Goal: Transaction & Acquisition: Book appointment/travel/reservation

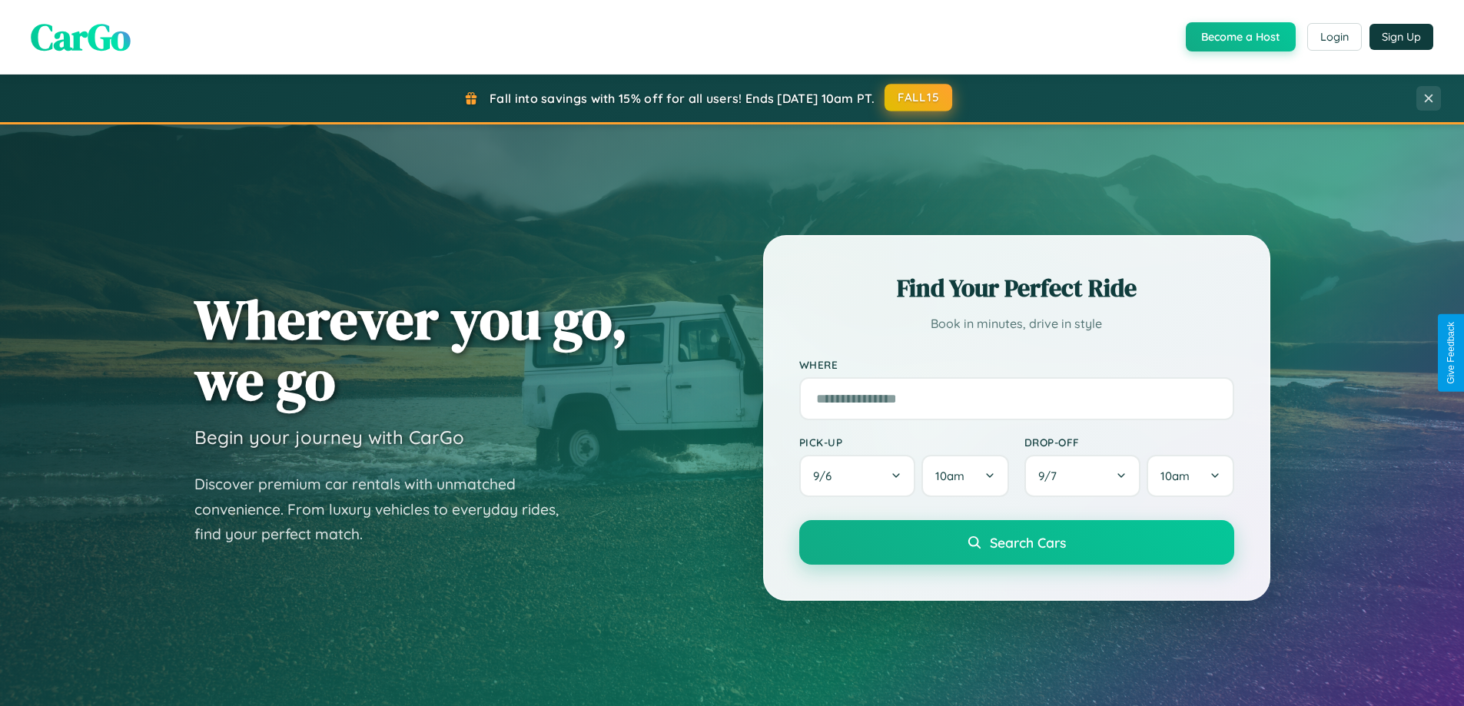
click at [919, 98] on button "FALL15" at bounding box center [918, 98] width 68 height 28
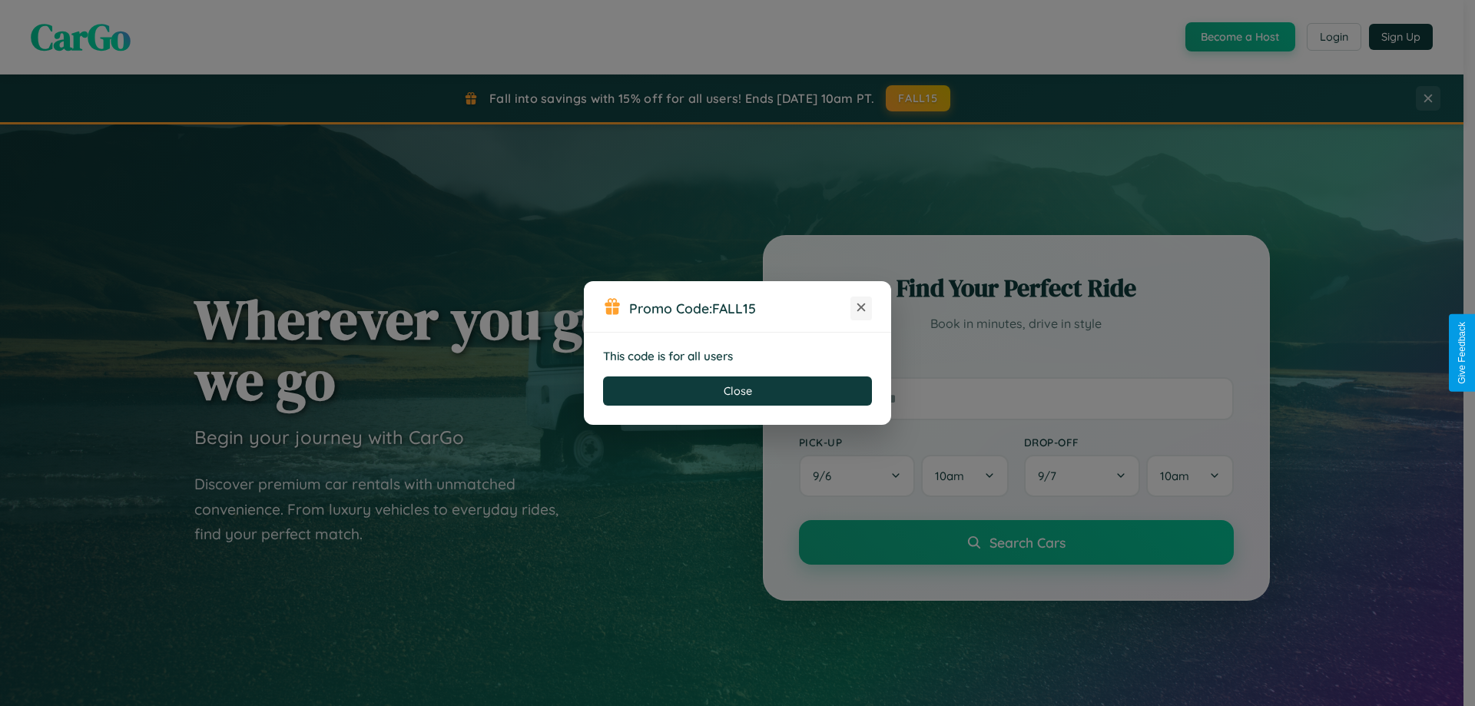
click at [861, 308] on icon at bounding box center [861, 307] width 15 height 15
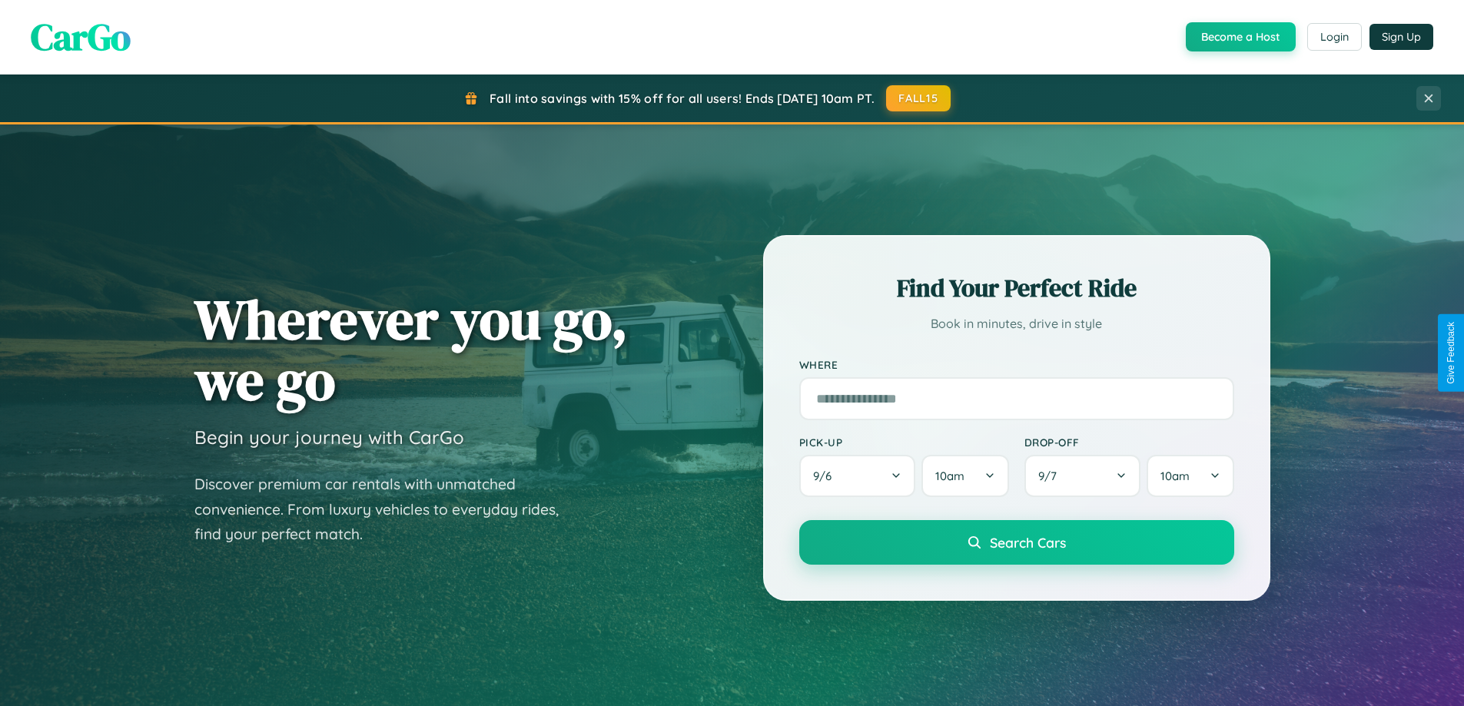
scroll to position [45, 0]
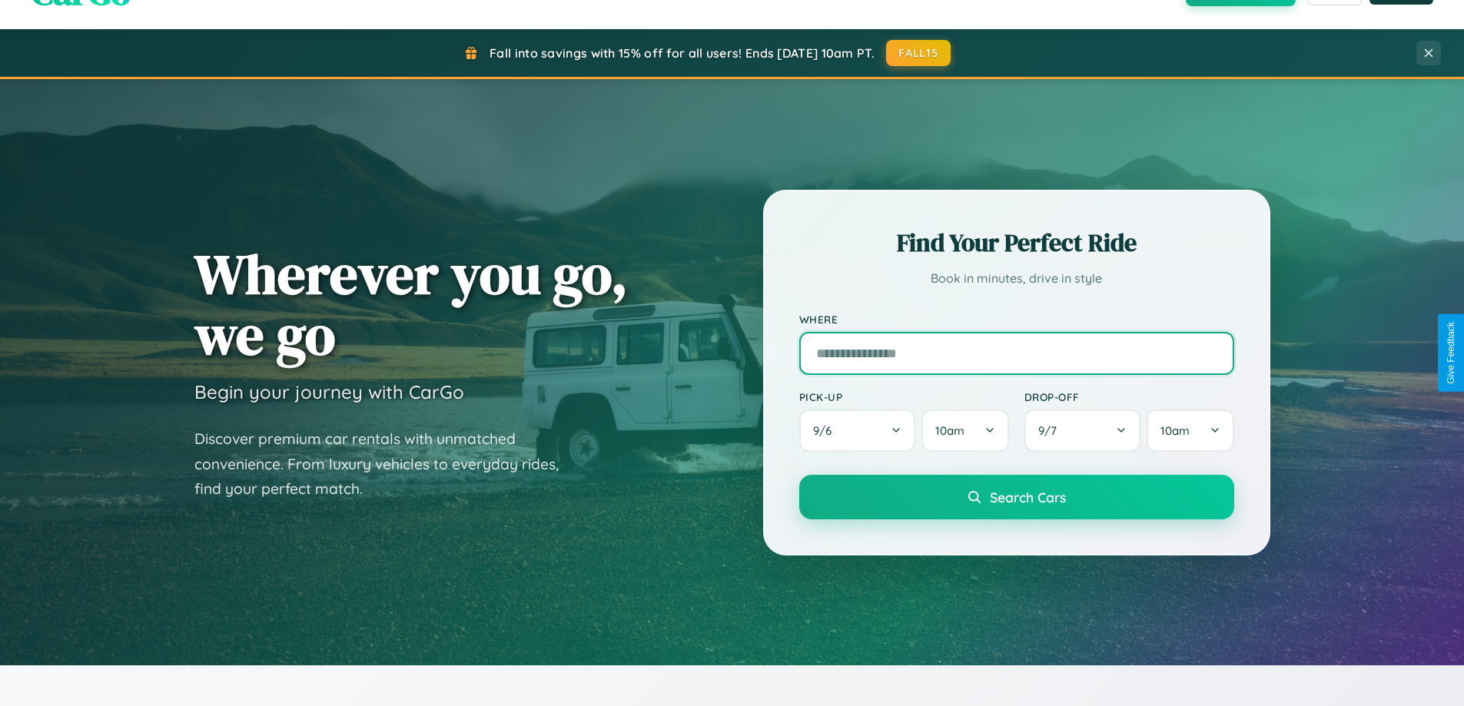
click at [1016, 353] on input "text" at bounding box center [1016, 353] width 435 height 43
type input "*****"
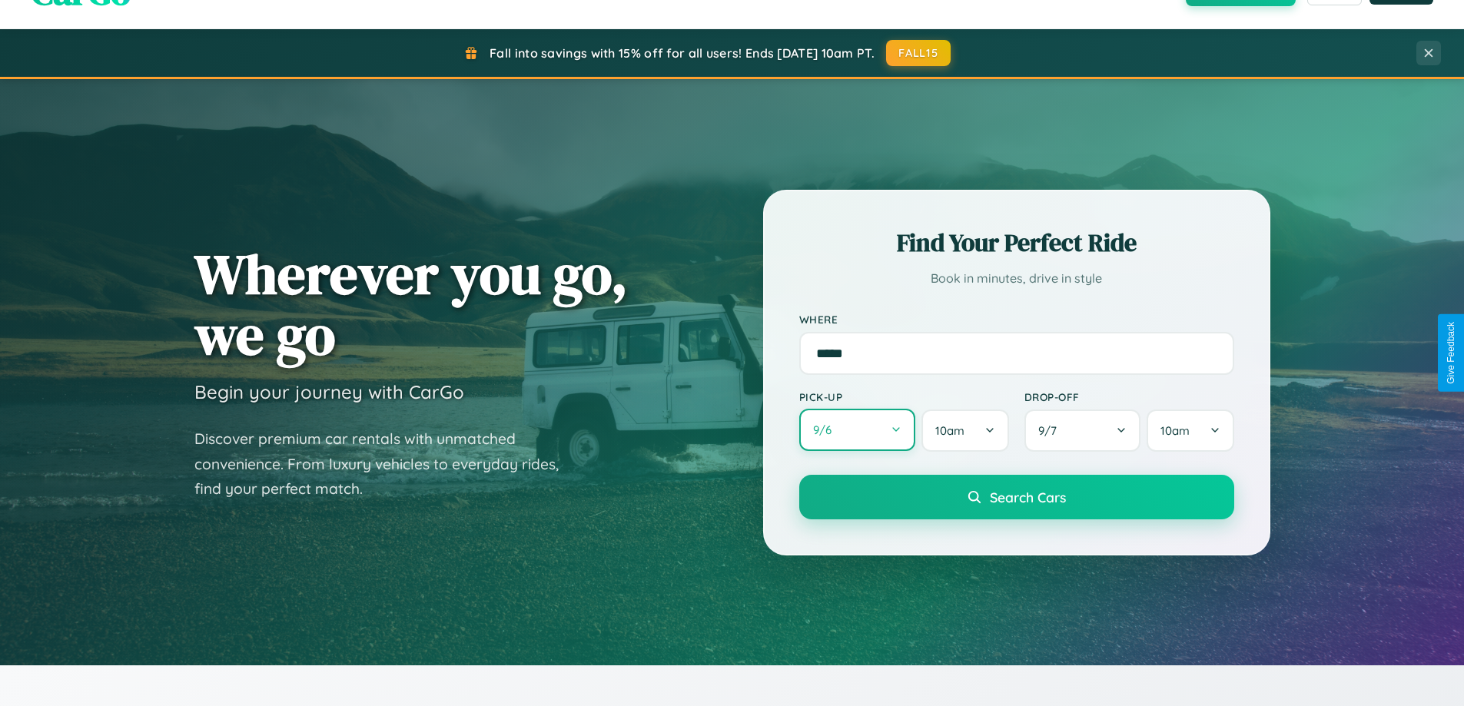
click at [857, 430] on button "9 / 6" at bounding box center [857, 430] width 117 height 42
select select "*"
select select "****"
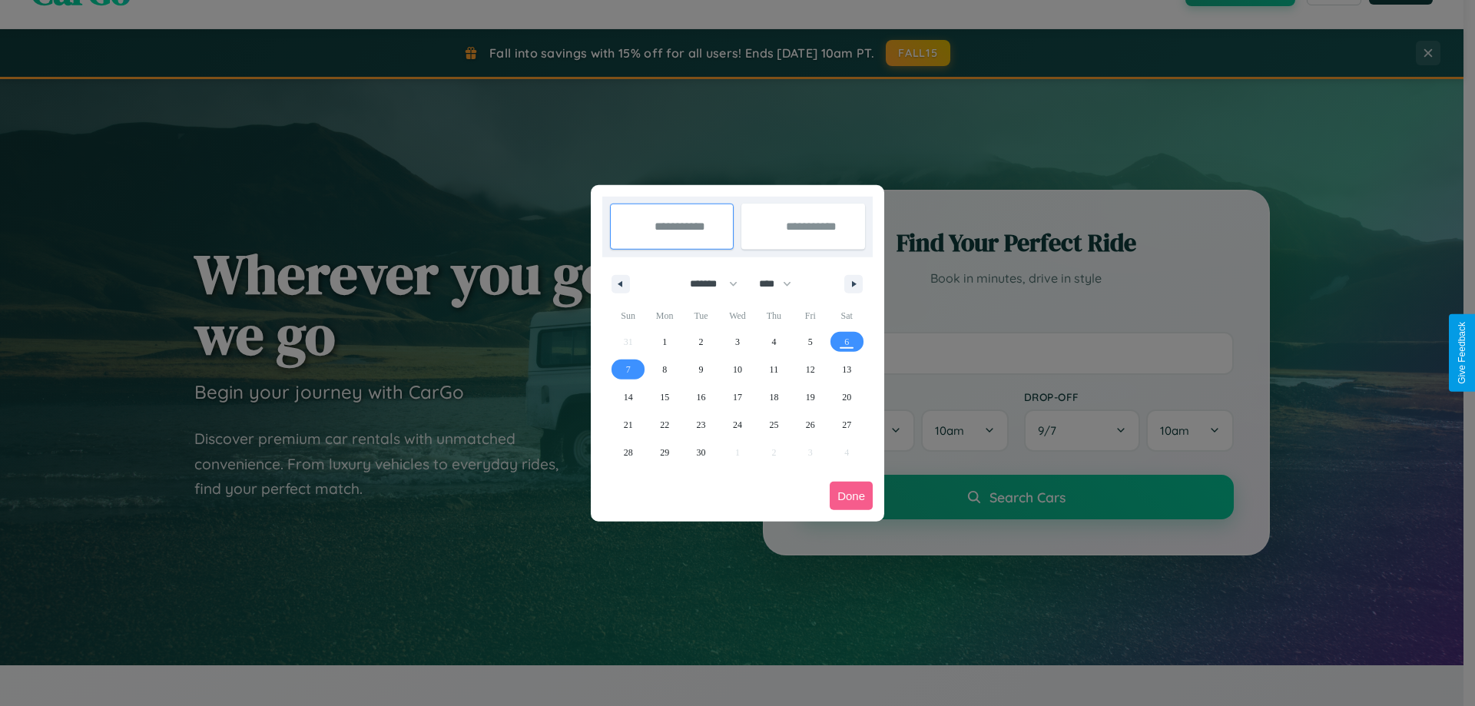
drag, startPoint x: 707, startPoint y: 284, endPoint x: 738, endPoint y: 308, distance: 39.4
click at [707, 284] on select "******* ******** ***** ***** *** **** **** ****** ********* ******* ******** **…" at bounding box center [711, 283] width 65 height 25
click at [628, 369] on span "7" at bounding box center [628, 370] width 5 height 28
type input "**********"
click at [810, 369] on span "12" at bounding box center [810, 370] width 9 height 28
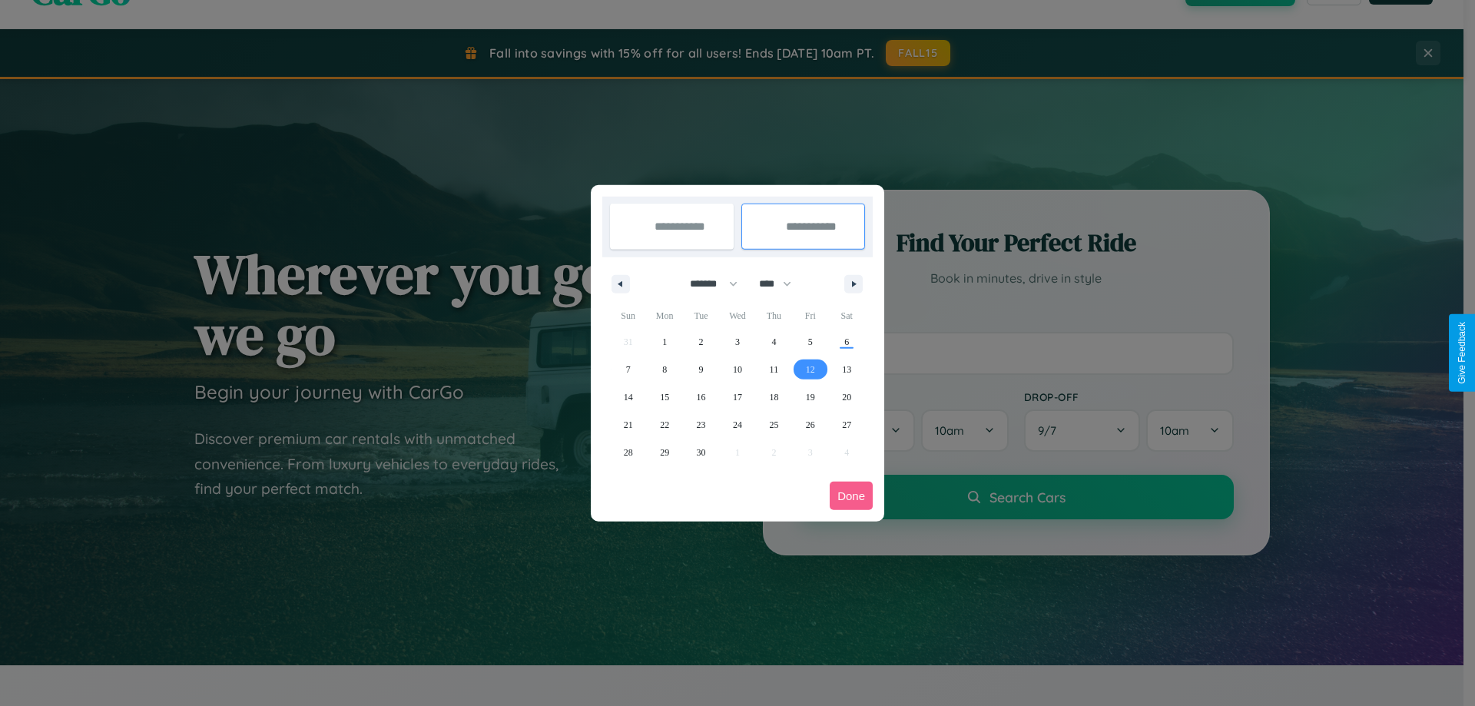
type input "**********"
click at [851, 496] on button "Done" at bounding box center [851, 496] width 43 height 28
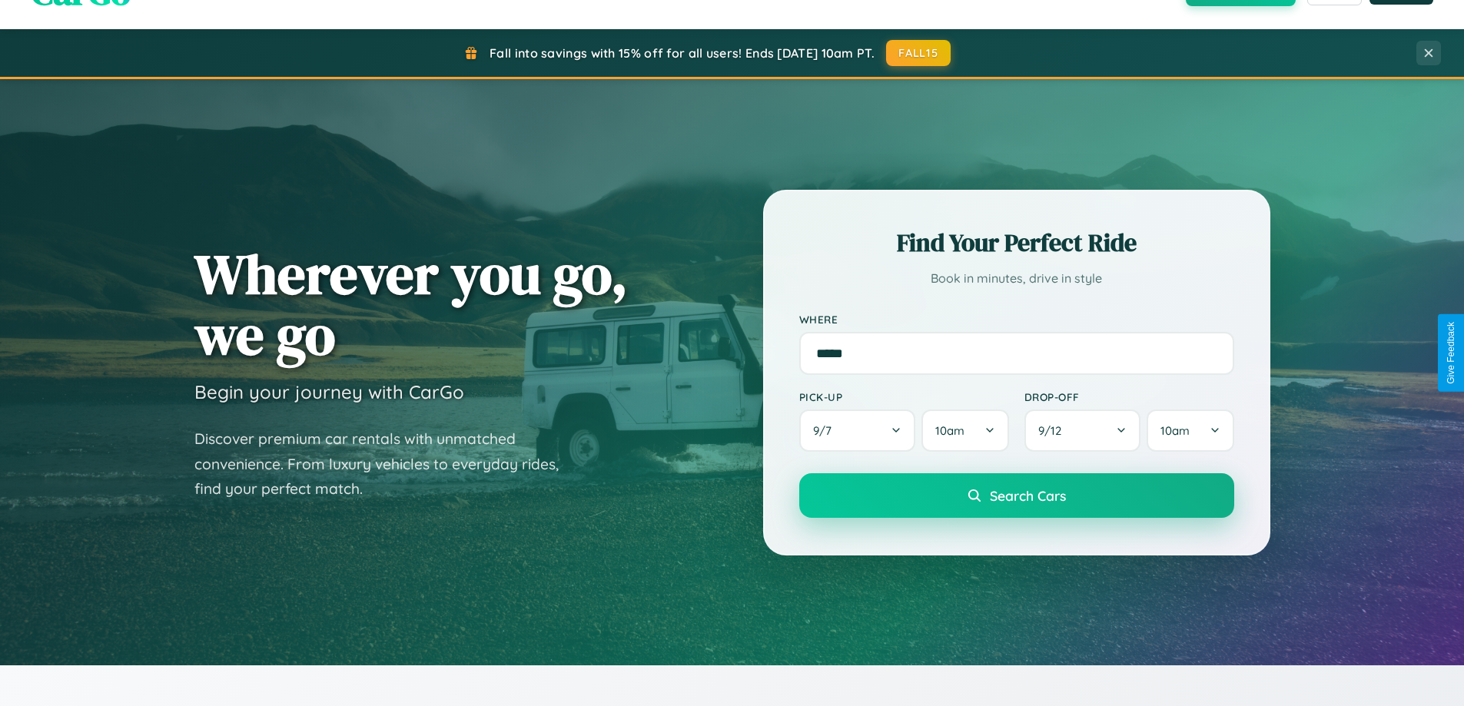
click at [1016, 496] on span "Search Cars" at bounding box center [1028, 495] width 76 height 17
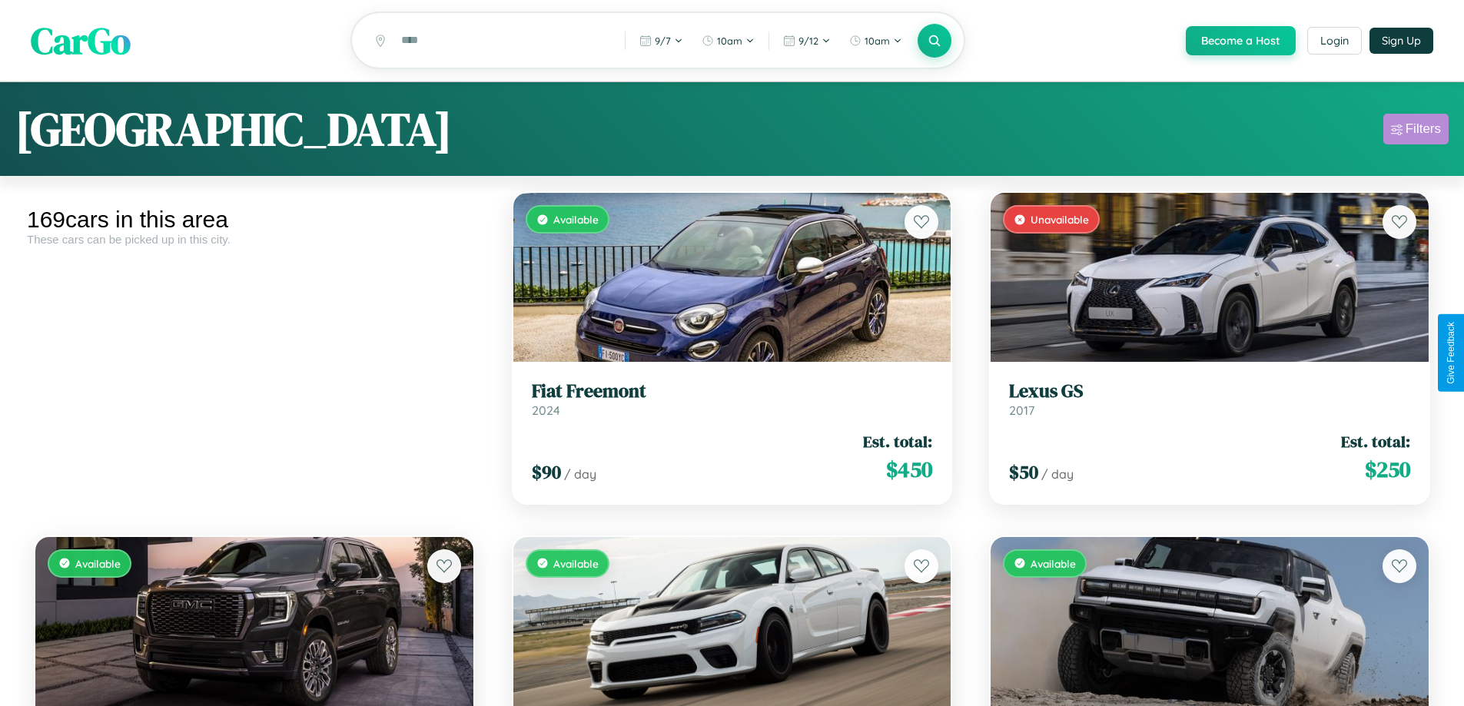
click at [1416, 131] on div "Filters" at bounding box center [1423, 128] width 35 height 15
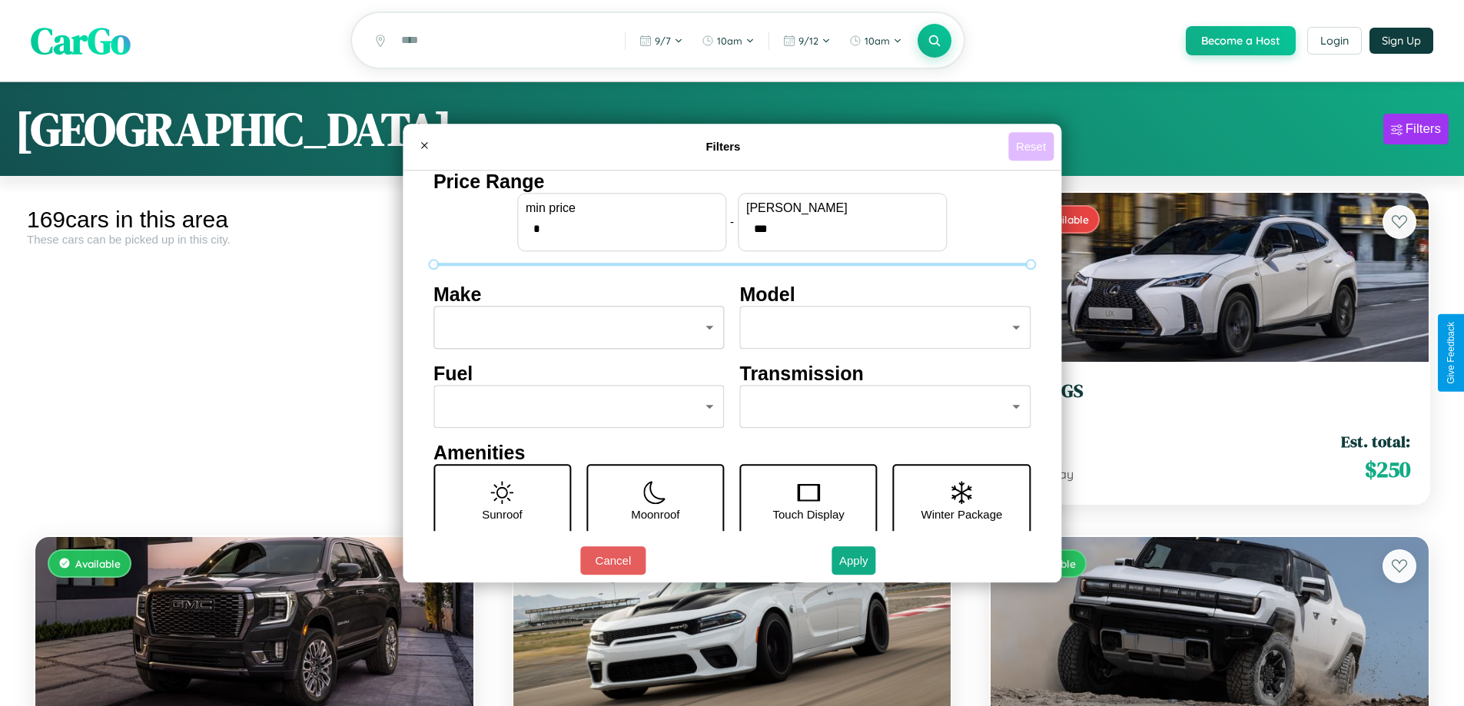
click at [1033, 146] on button "Reset" at bounding box center [1030, 146] width 45 height 28
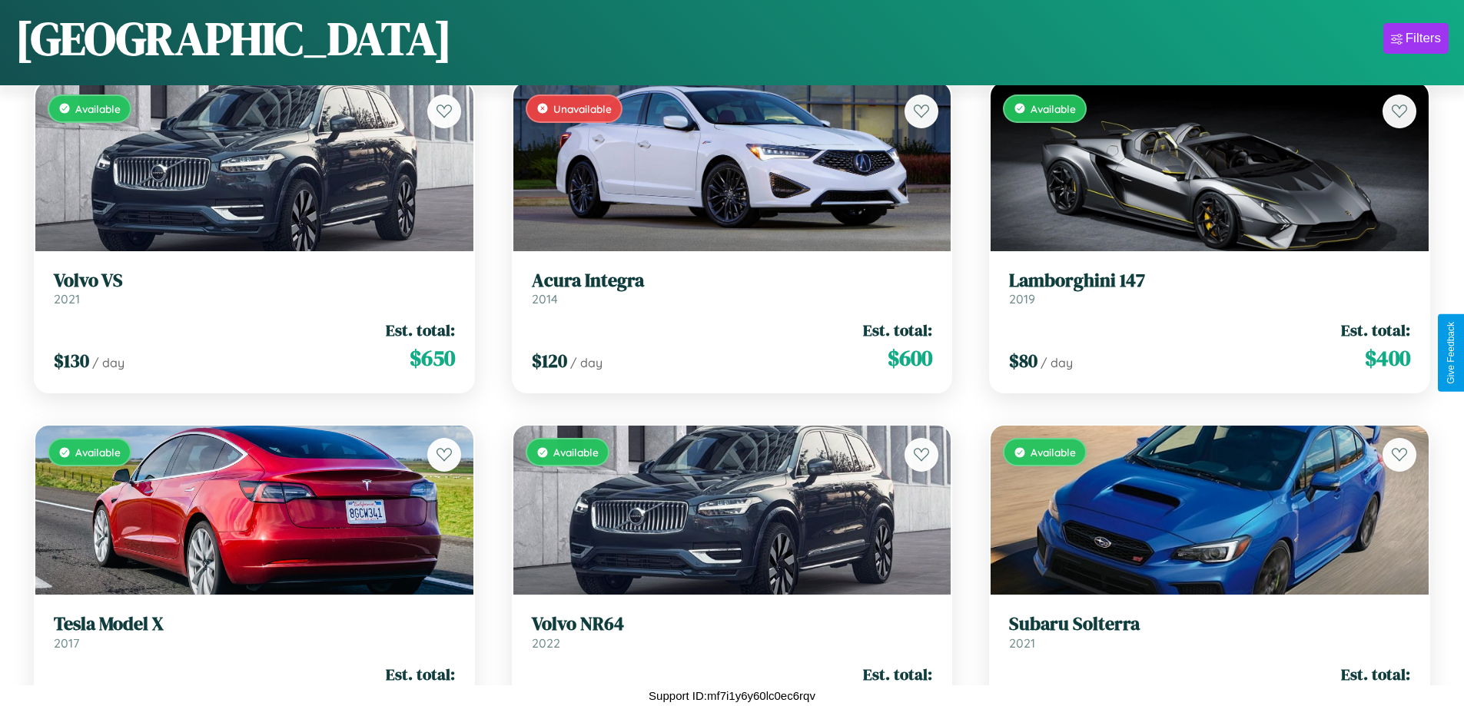
scroll to position [6066, 0]
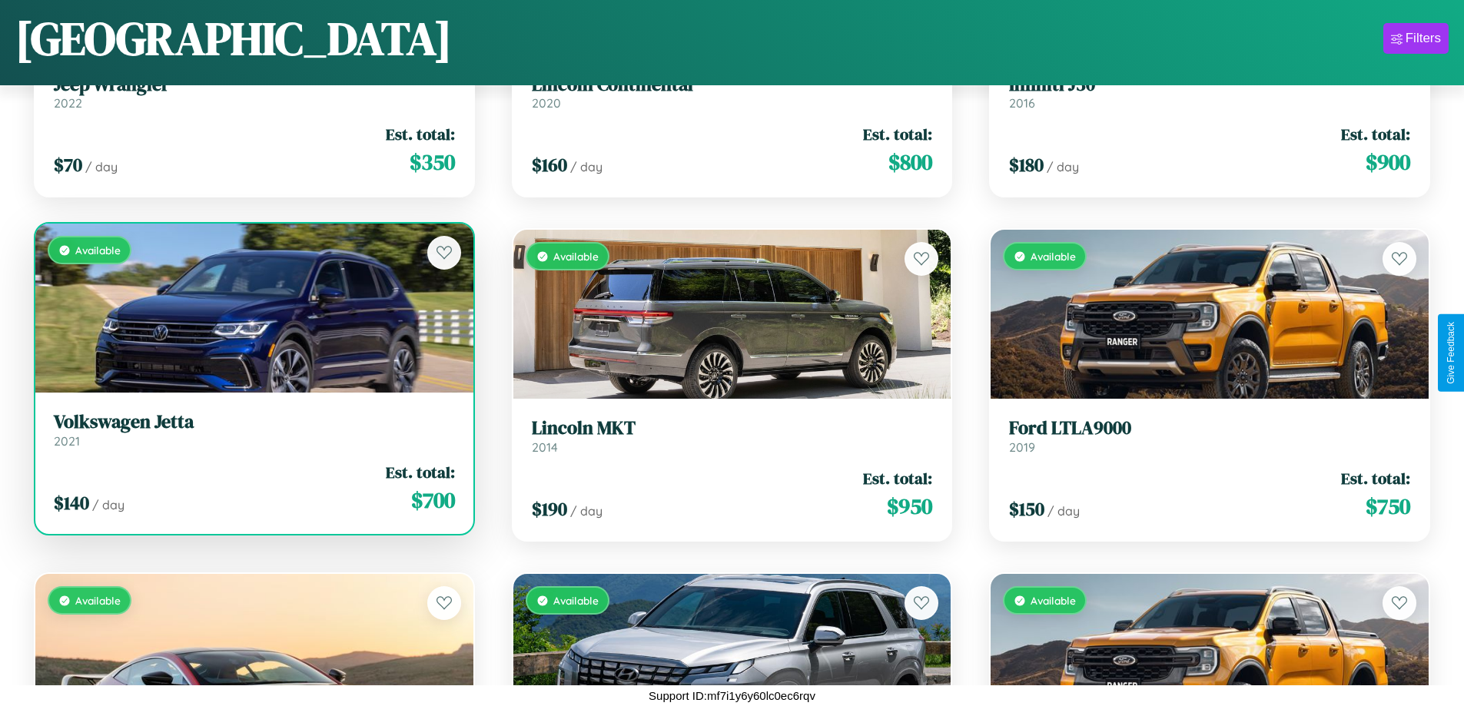
click at [252, 430] on h3 "Volkswagen Jetta" at bounding box center [254, 422] width 401 height 22
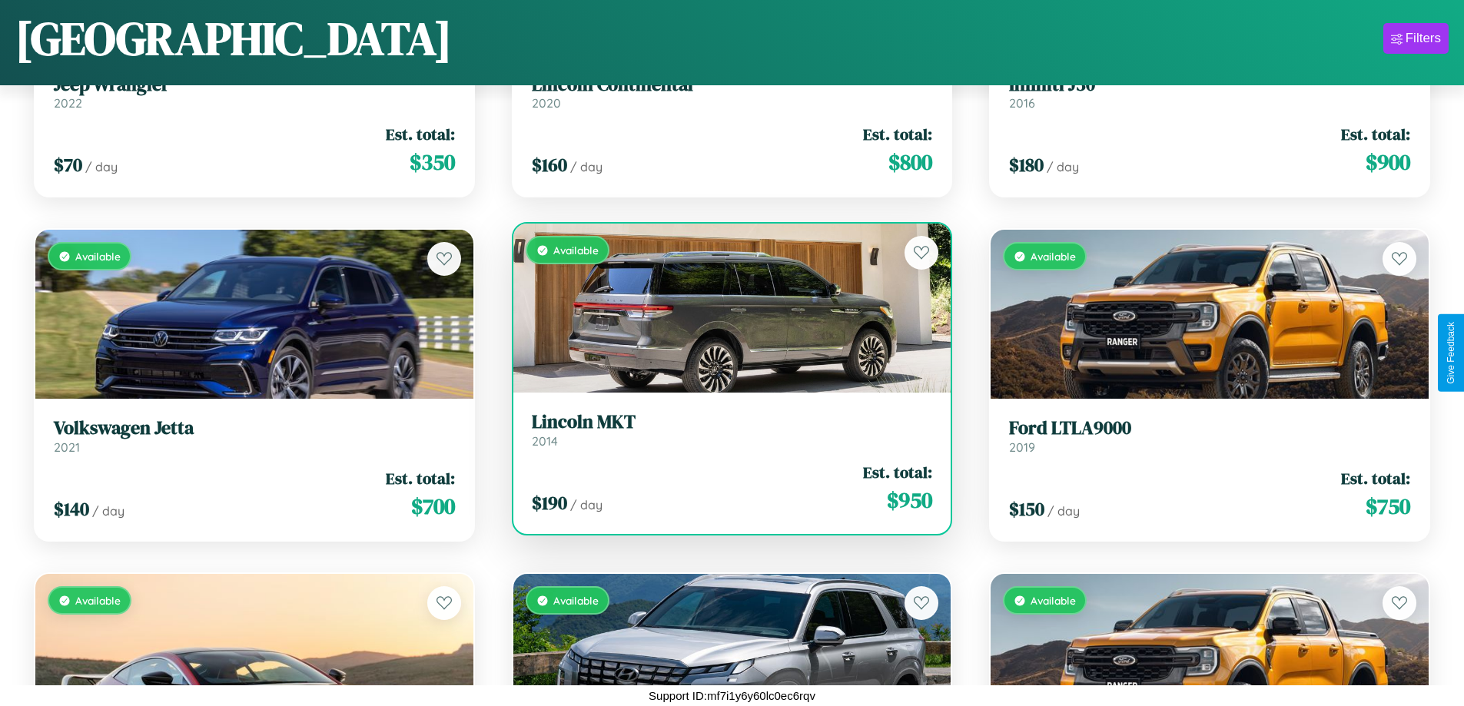
scroll to position [6410, 0]
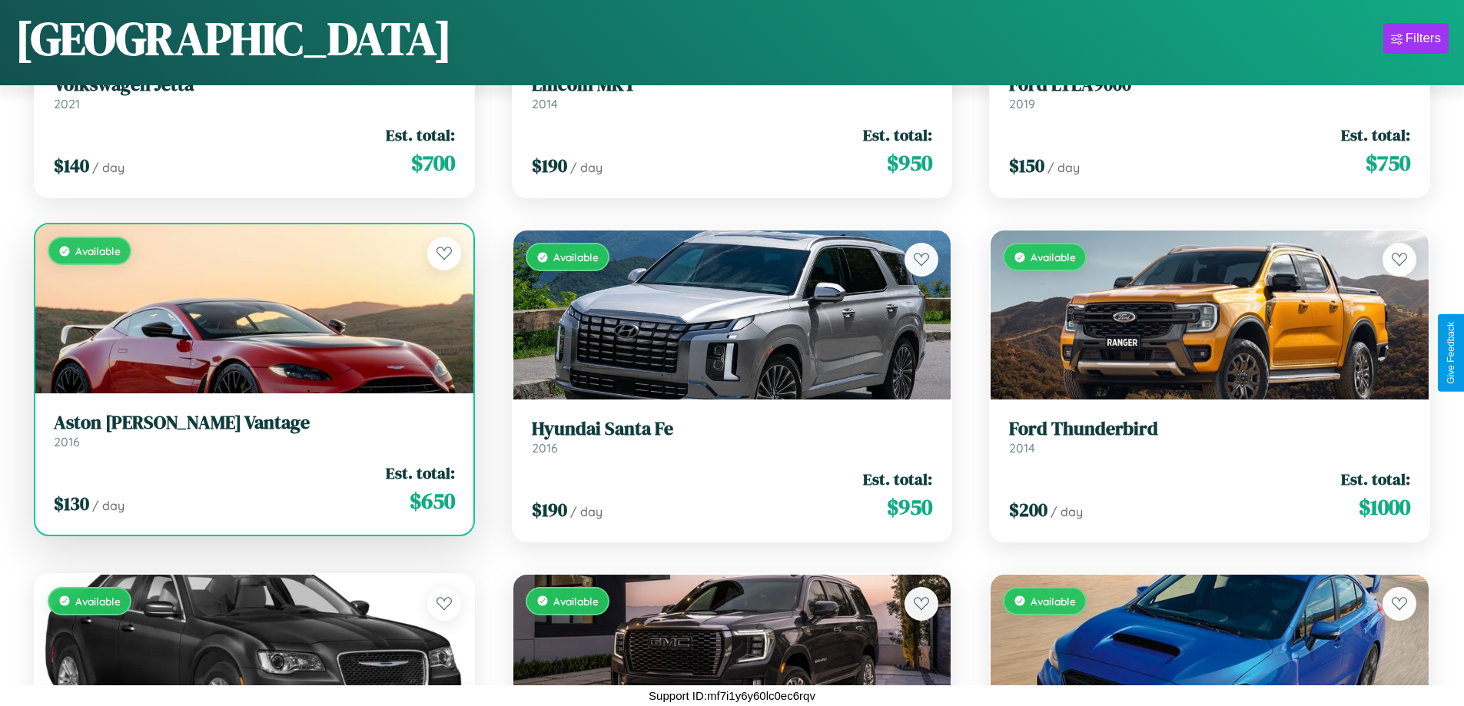
click at [252, 489] on div "$ 130 / day Est. total: $ 650" at bounding box center [254, 489] width 401 height 55
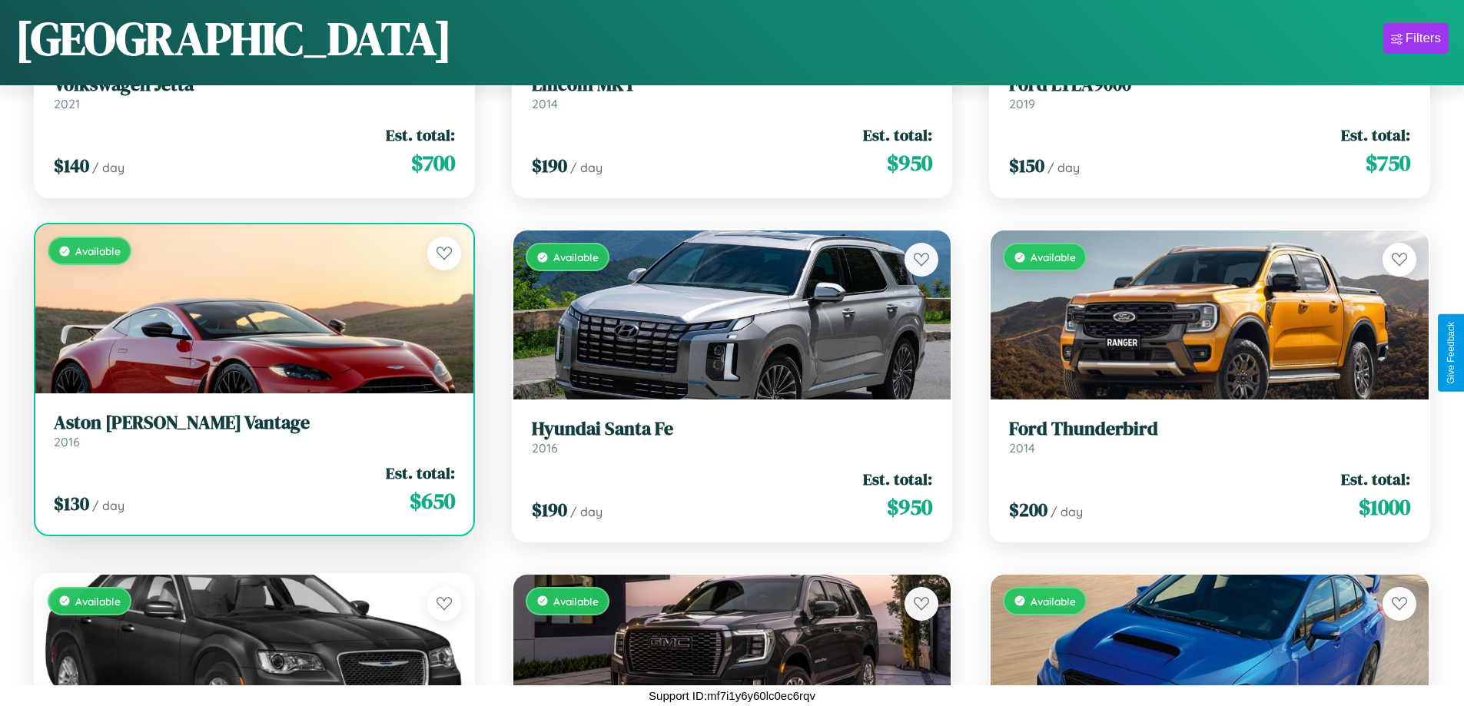
click at [252, 489] on div "$ 130 / day Est. total: $ 650" at bounding box center [254, 489] width 401 height 55
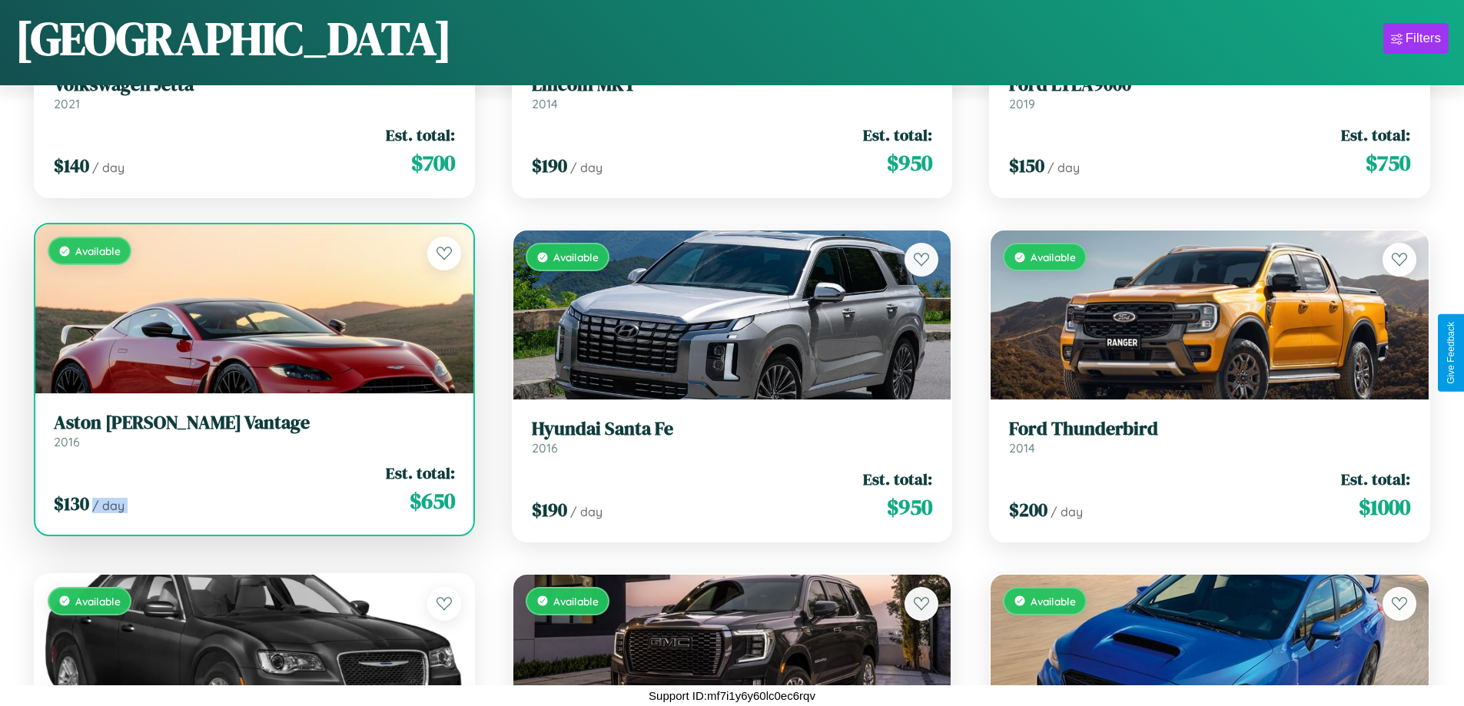
click at [252, 489] on div "$ 130 / day Est. total: $ 650" at bounding box center [254, 489] width 401 height 55
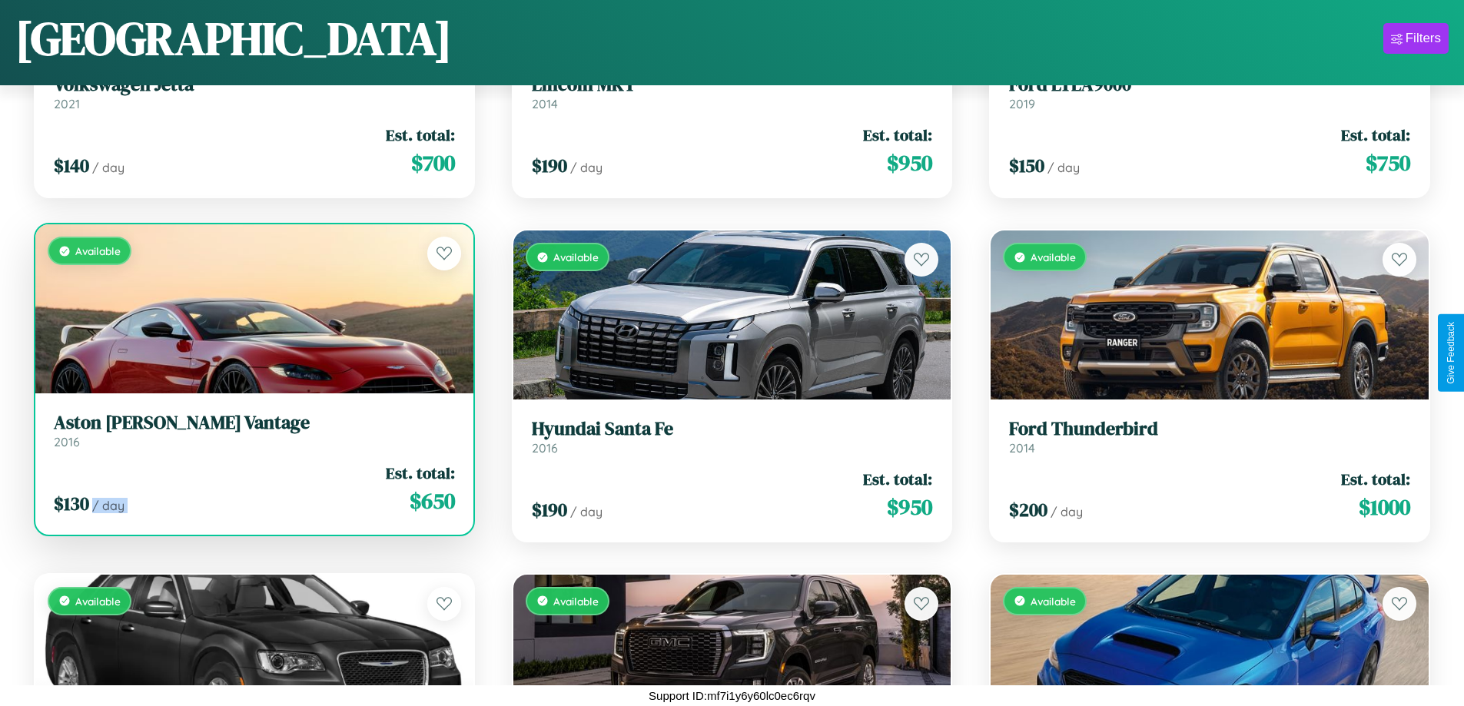
click at [252, 489] on div "$ 130 / day Est. total: $ 650" at bounding box center [254, 489] width 401 height 55
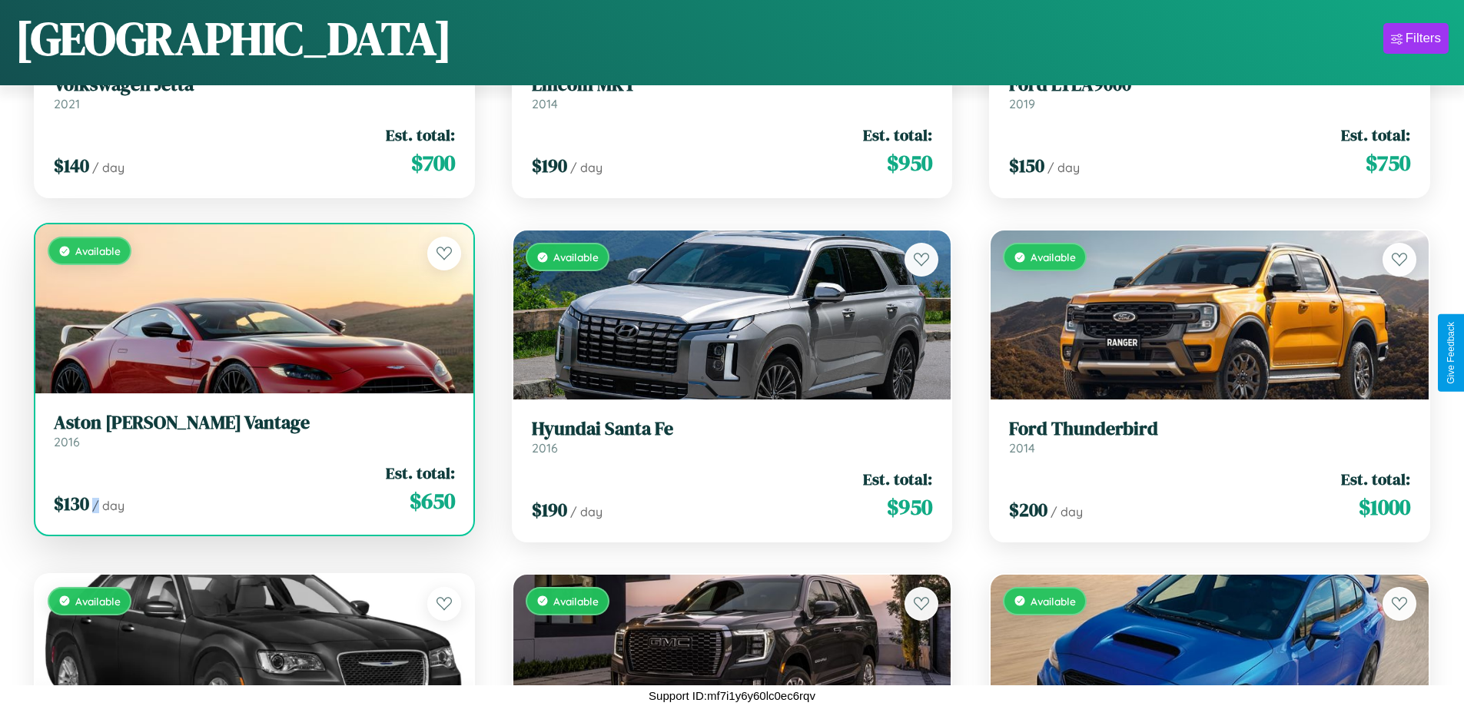
click at [252, 489] on div "$ 130 / day Est. total: $ 650" at bounding box center [254, 489] width 401 height 55
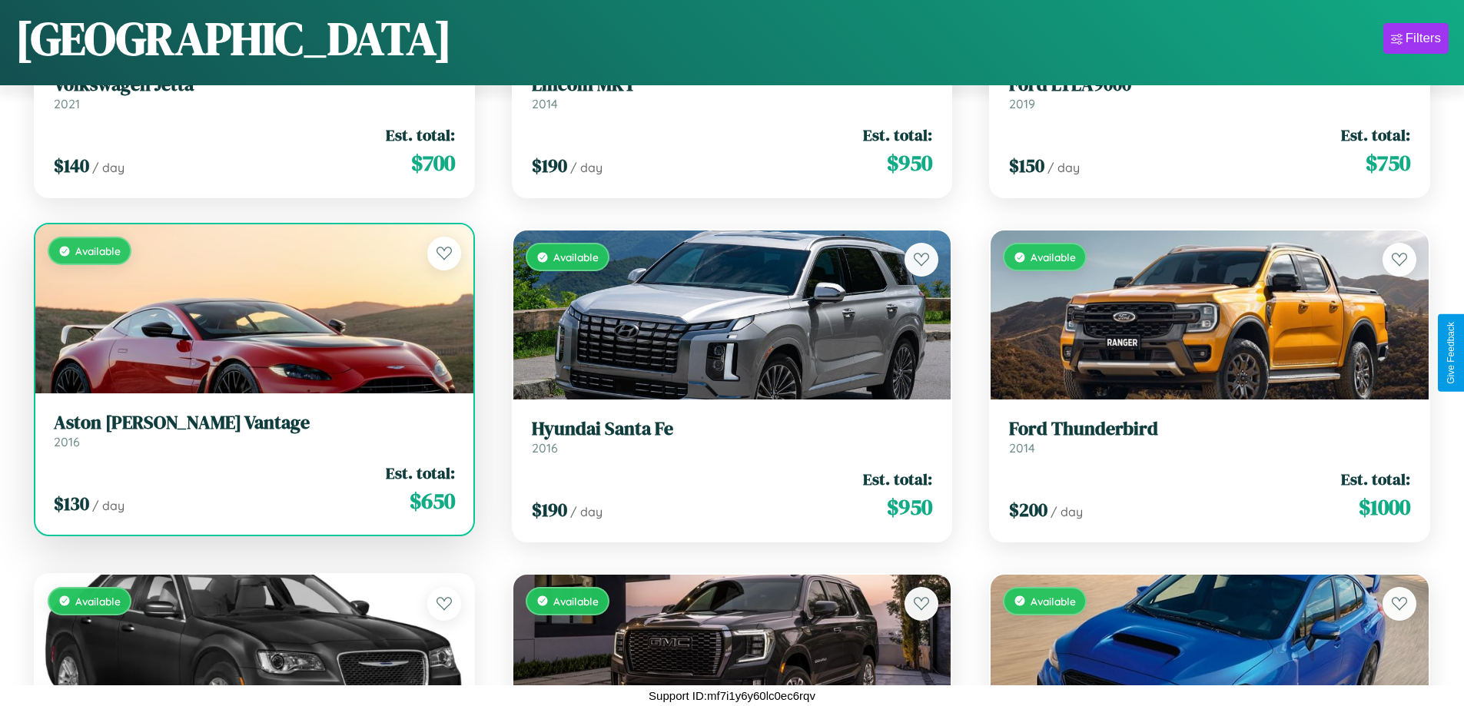
click at [252, 430] on h3 "Aston [PERSON_NAME] Vantage" at bounding box center [254, 423] width 401 height 22
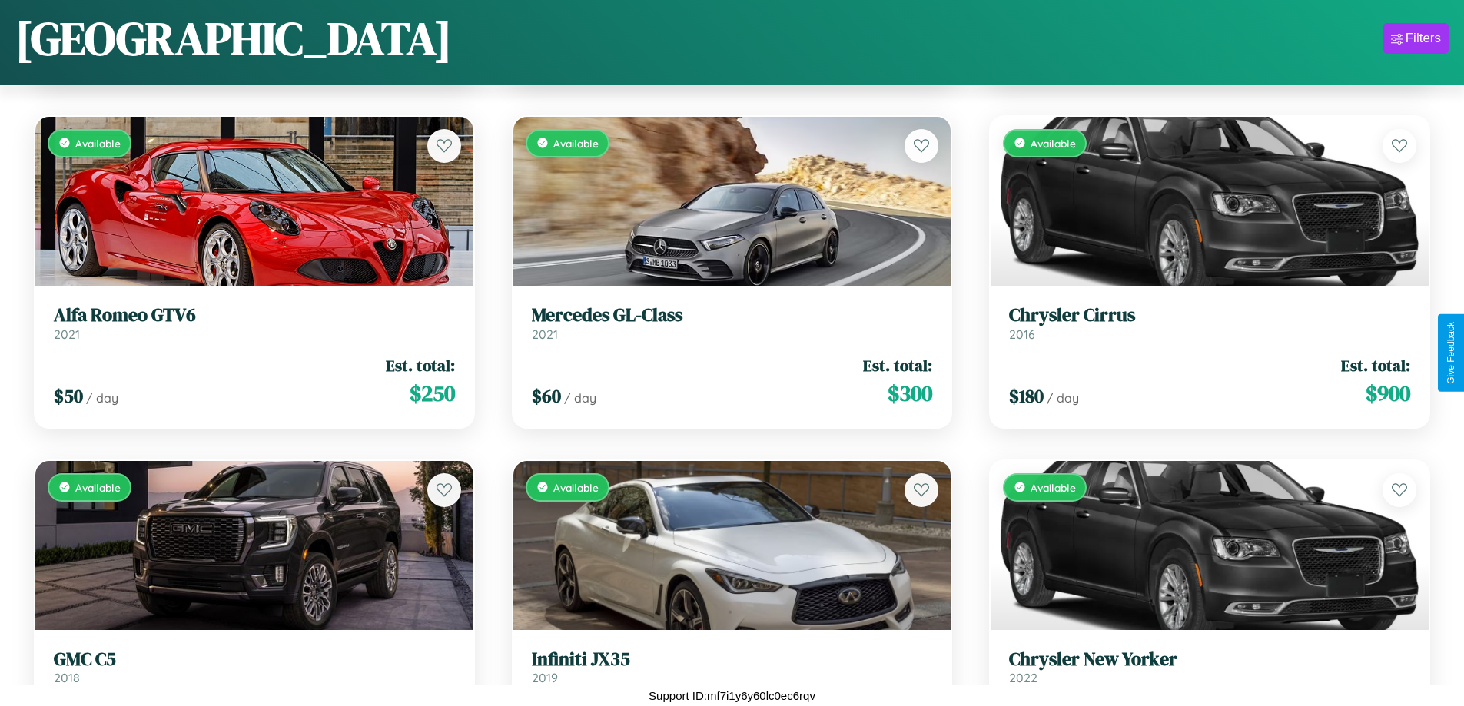
scroll to position [72, 0]
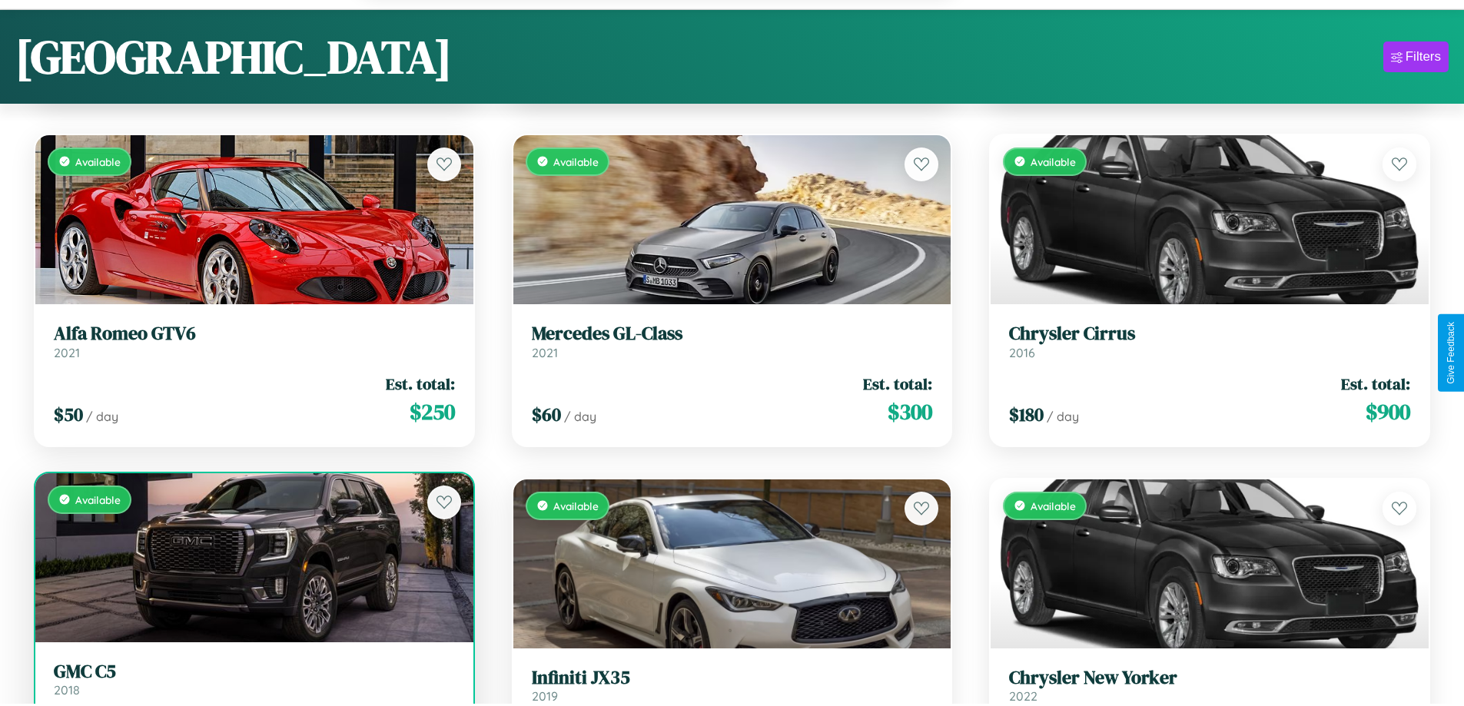
click at [252, 687] on link "GMC C5 2018" at bounding box center [254, 680] width 401 height 38
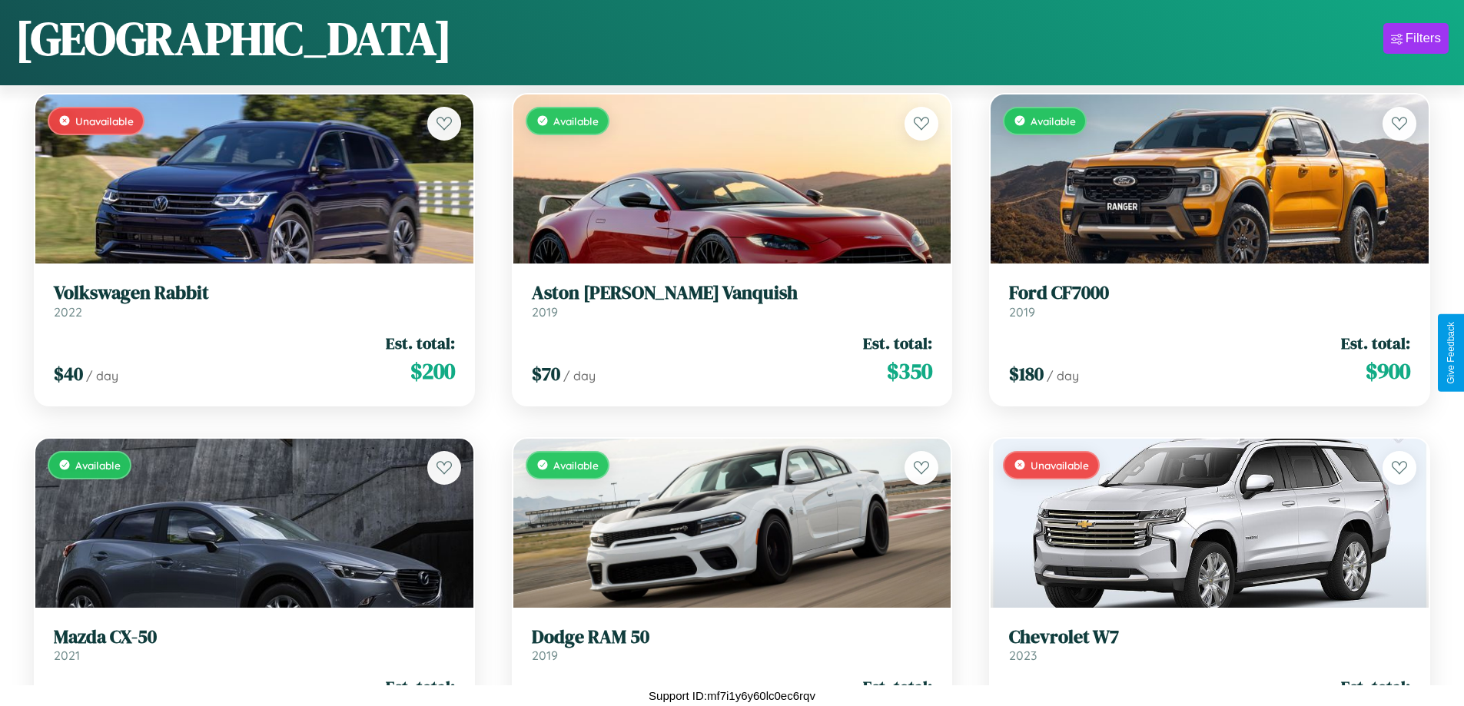
scroll to position [9851, 0]
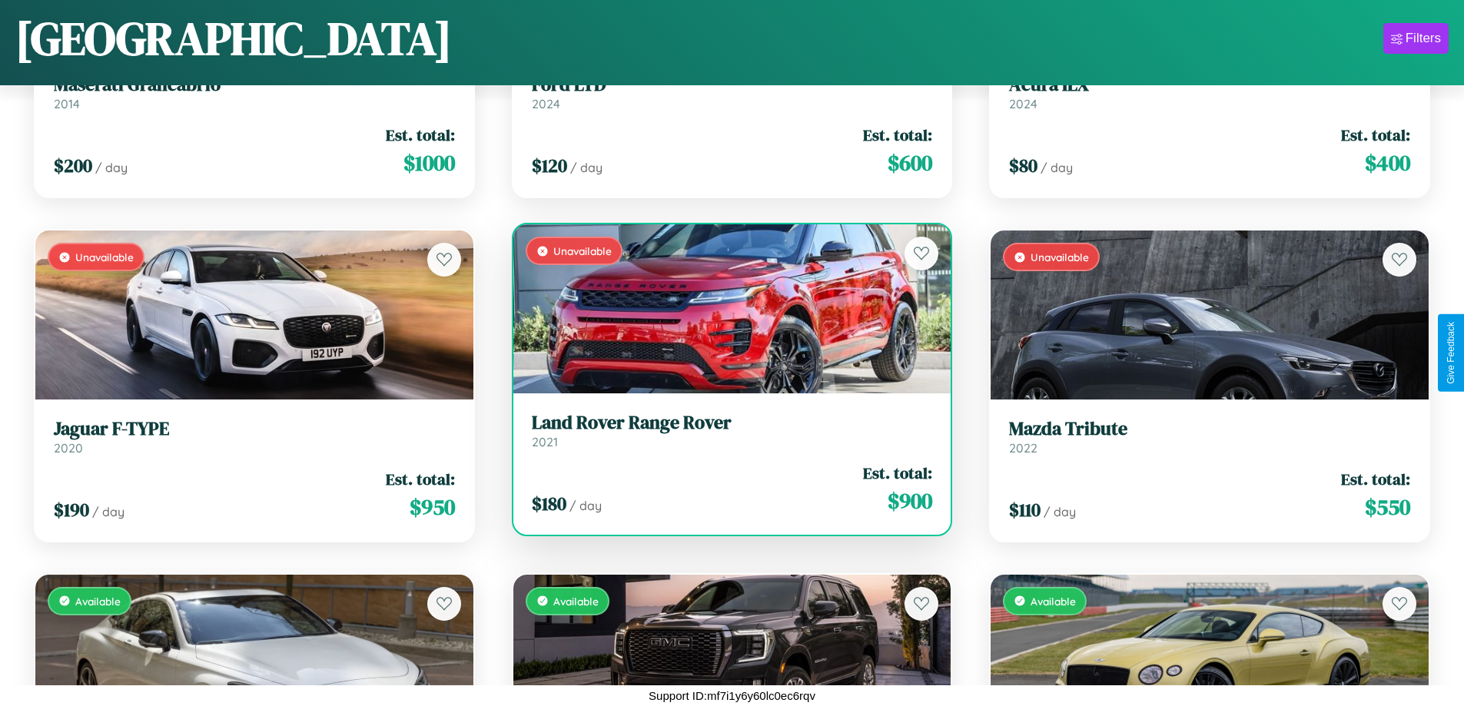
click at [725, 430] on h3 "Land Rover Range Rover" at bounding box center [732, 423] width 401 height 22
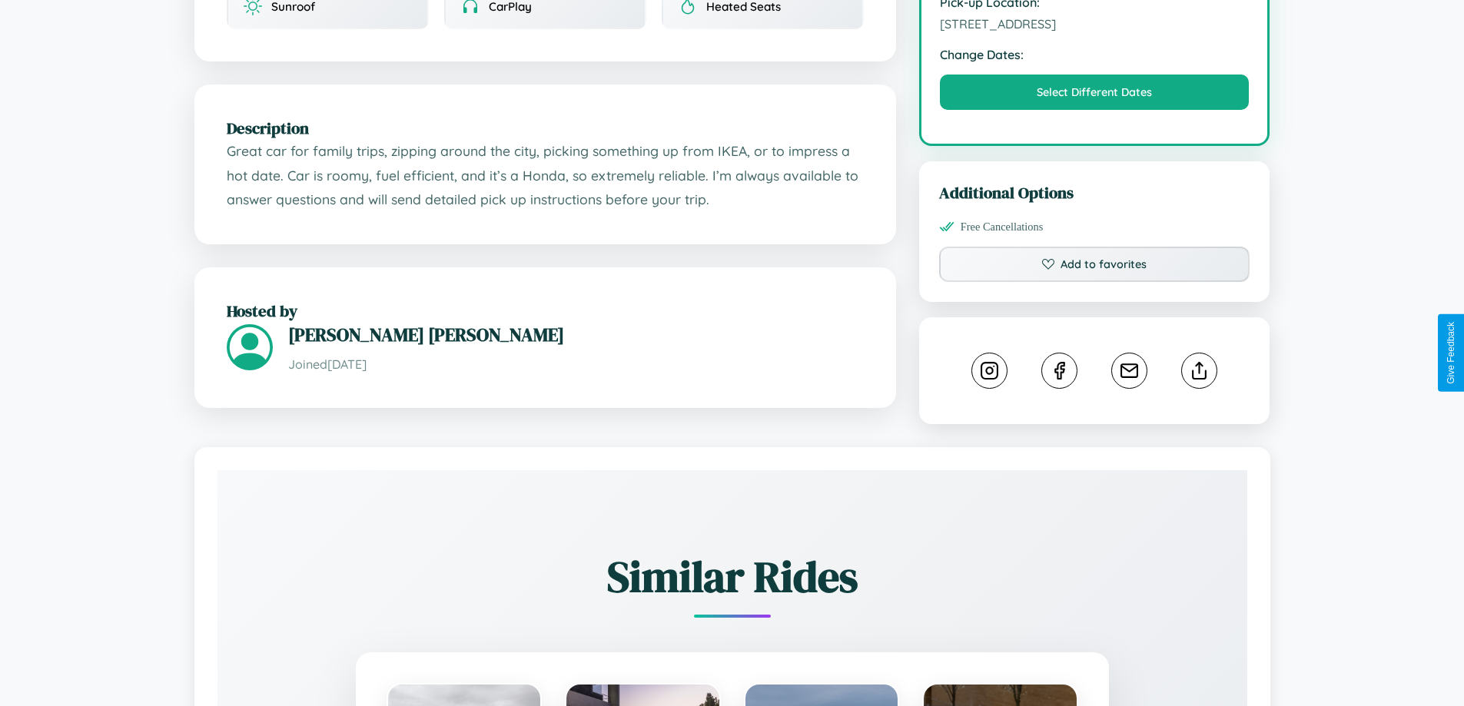
scroll to position [505, 0]
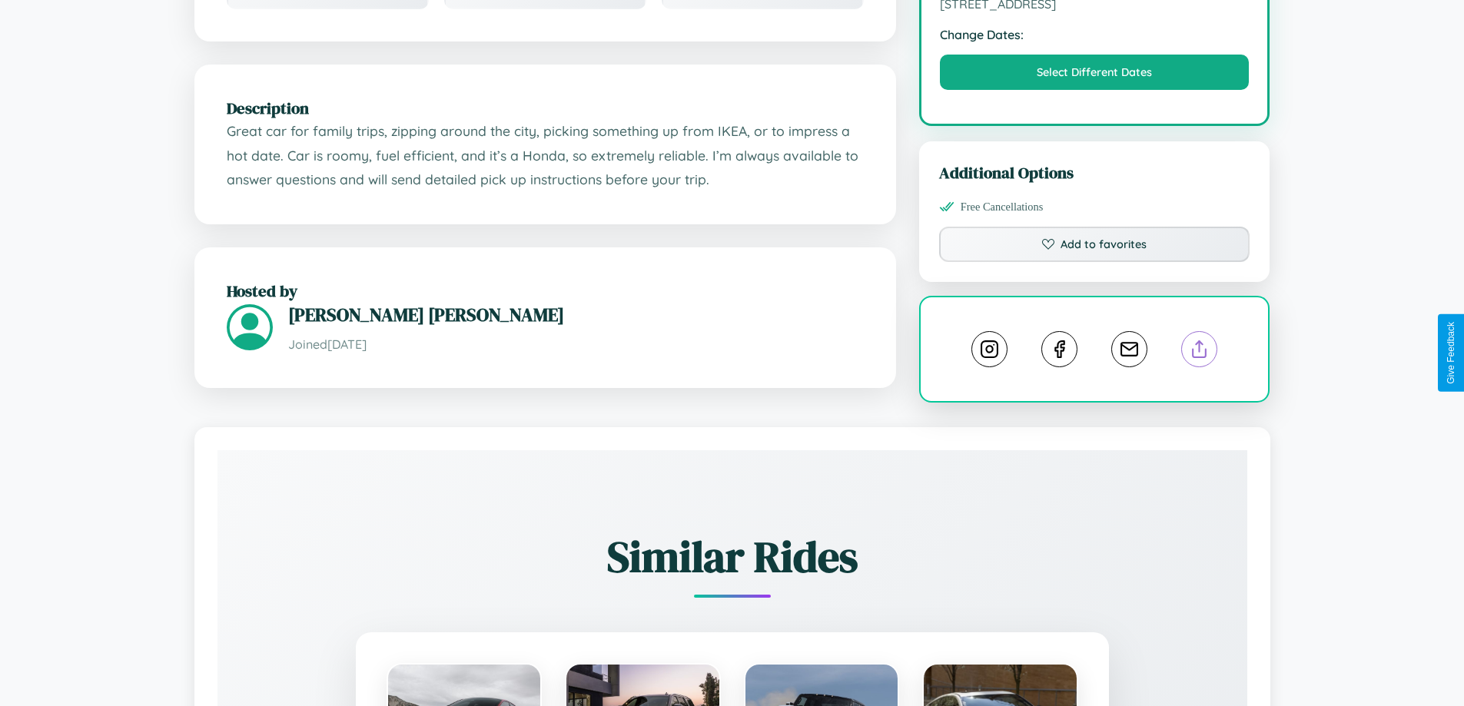
click at [1200, 352] on line at bounding box center [1200, 346] width 0 height 11
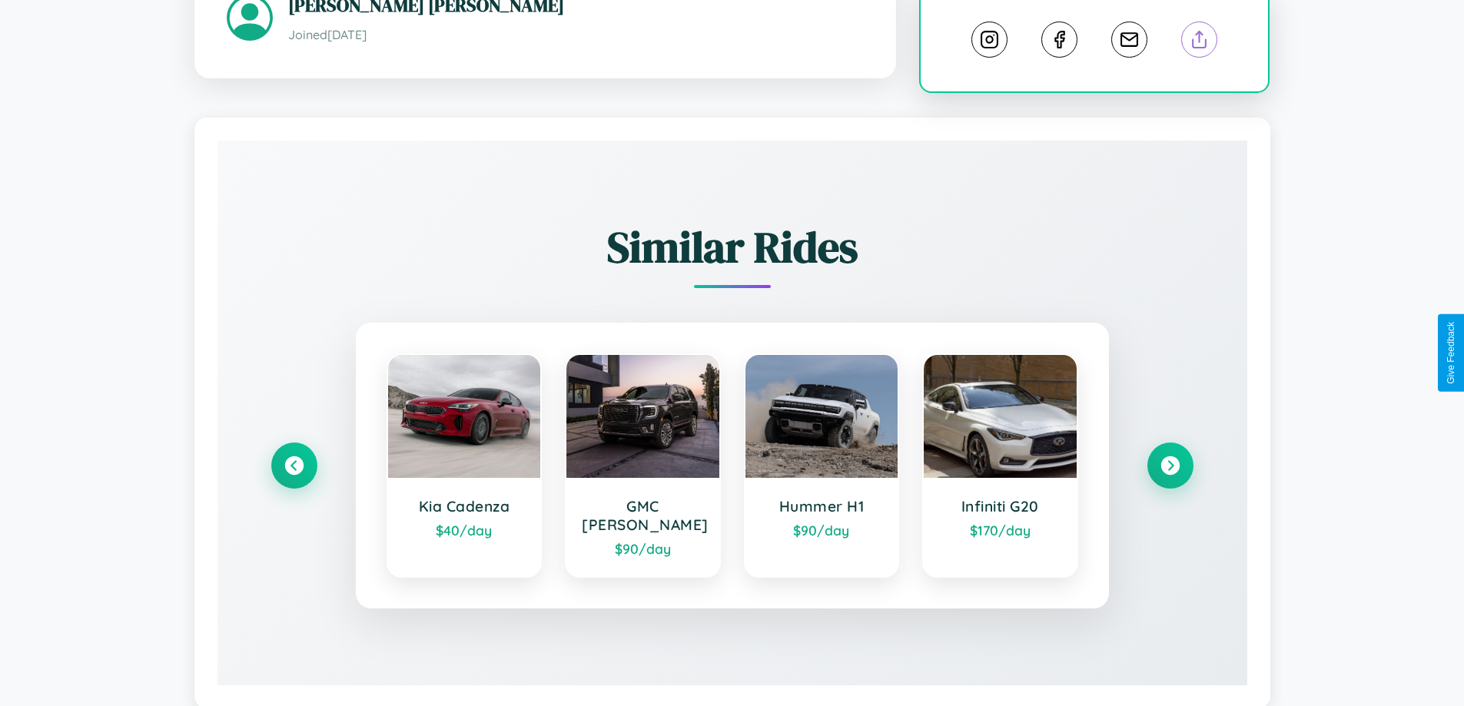
scroll to position [837, 0]
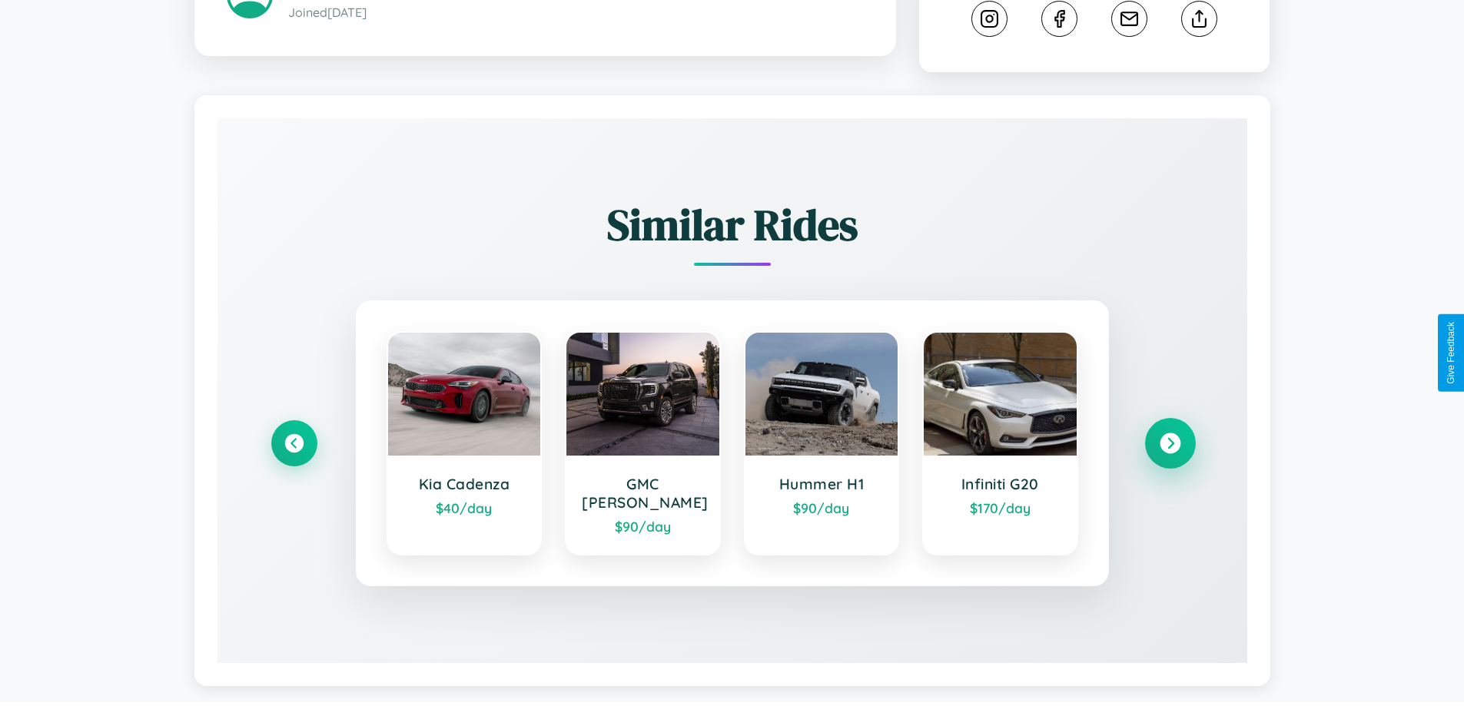
click at [1170, 436] on icon at bounding box center [1170, 443] width 21 height 21
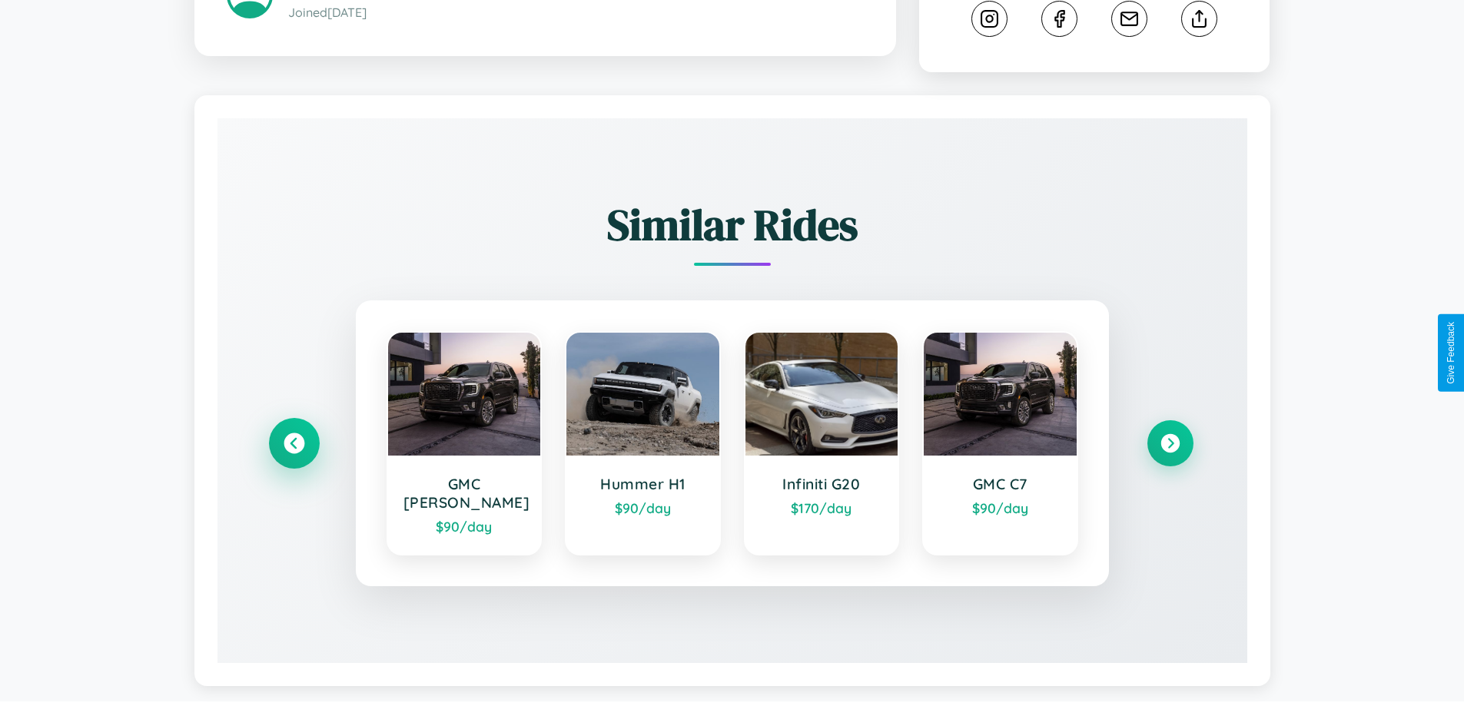
click at [294, 436] on icon at bounding box center [294, 443] width 21 height 21
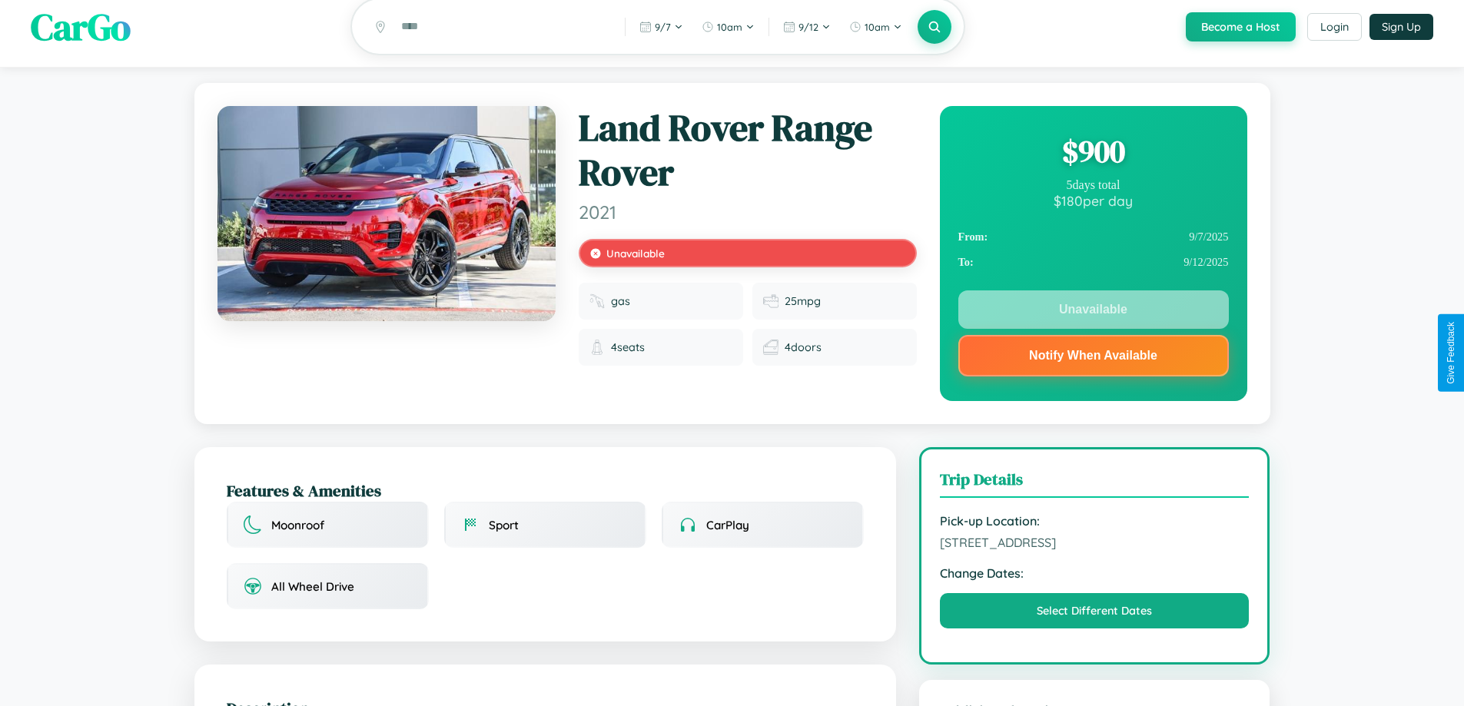
scroll to position [553, 0]
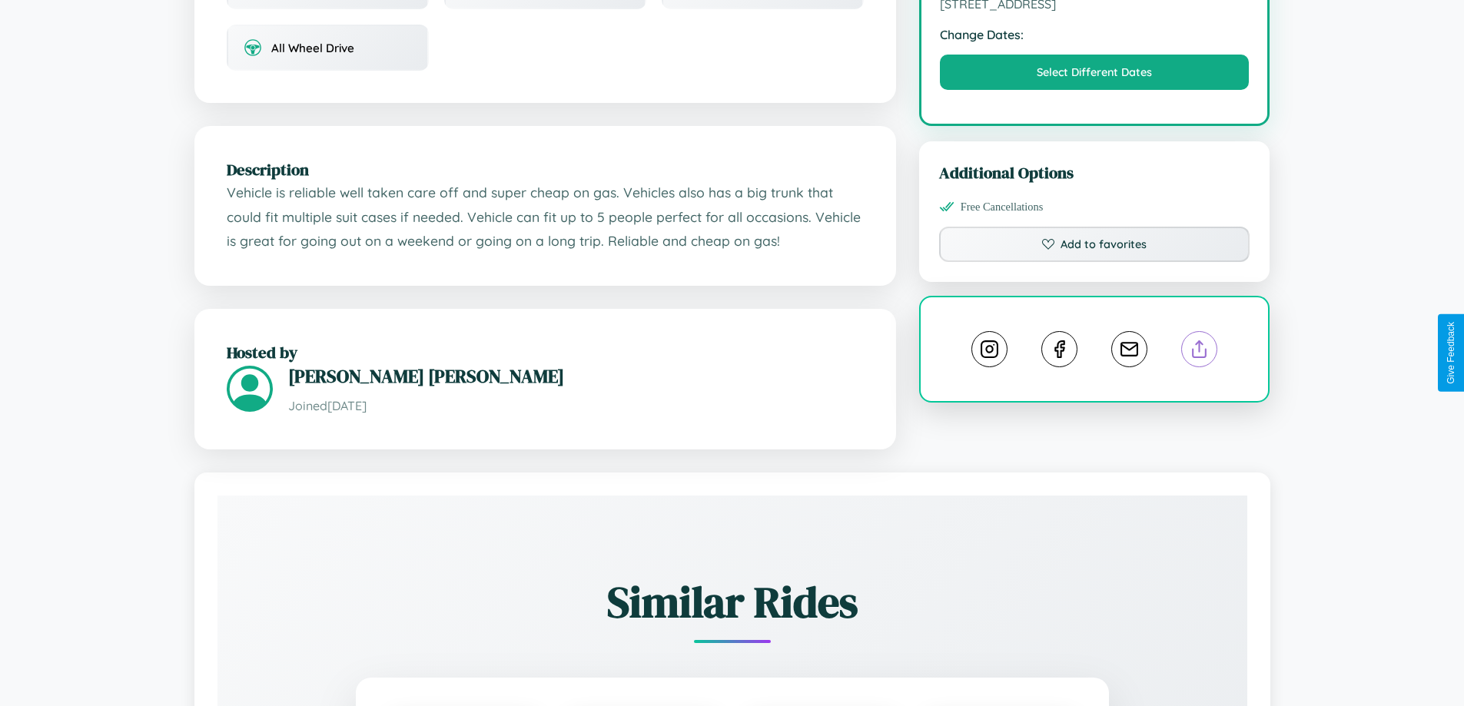
click at [1200, 352] on line at bounding box center [1200, 346] width 0 height 11
